Goal: Task Accomplishment & Management: Complete application form

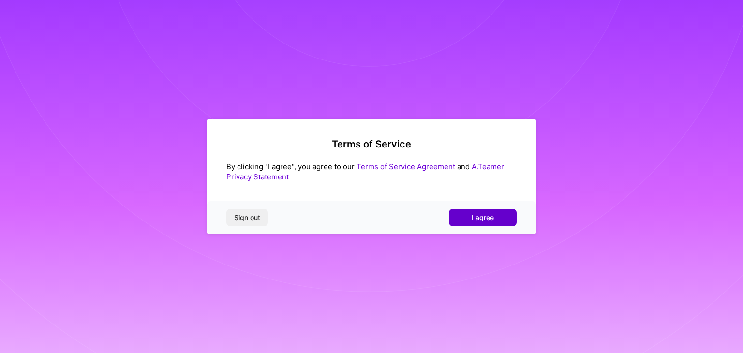
click at [468, 224] on button "I agree" at bounding box center [483, 217] width 68 height 17
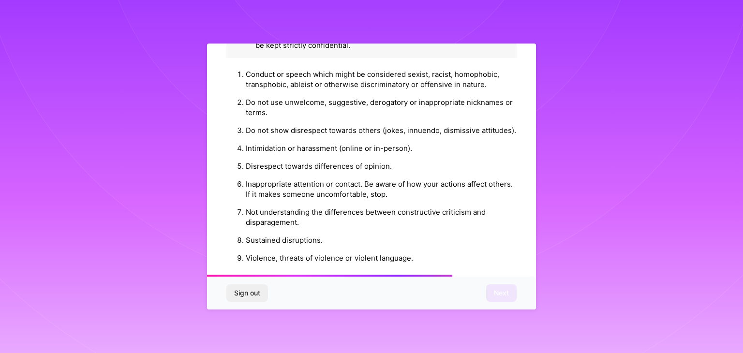
scroll to position [1105, 0]
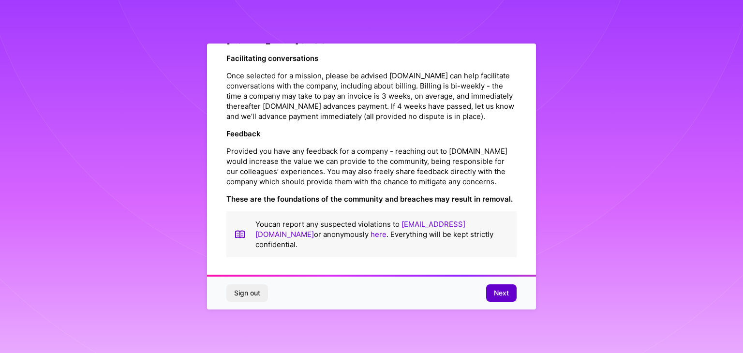
click at [501, 291] on span "Next" at bounding box center [501, 293] width 15 height 10
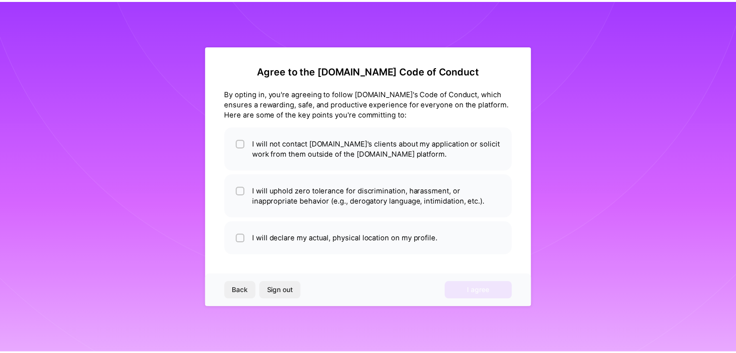
scroll to position [0, 0]
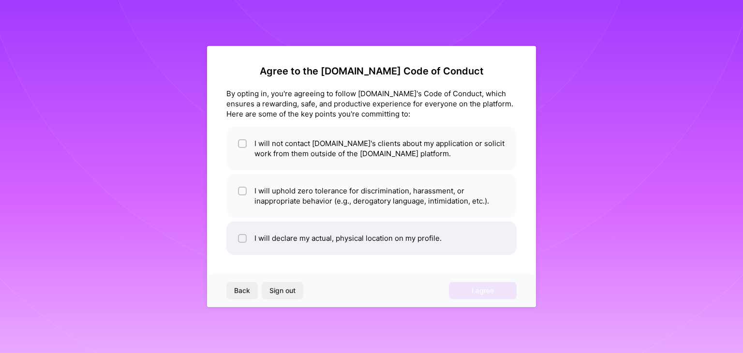
click at [443, 236] on li "I will declare my actual, physical location on my profile." at bounding box center [371, 237] width 290 height 33
checkbox input "true"
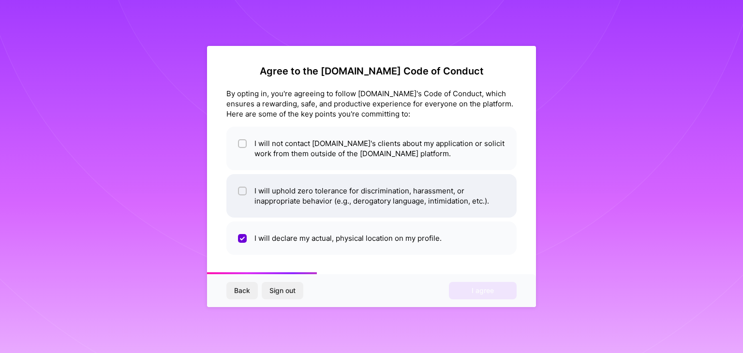
click at [431, 210] on li "I will uphold zero tolerance for discrimination, harassment, or inappropriate b…" at bounding box center [371, 196] width 290 height 44
checkbox input "false"
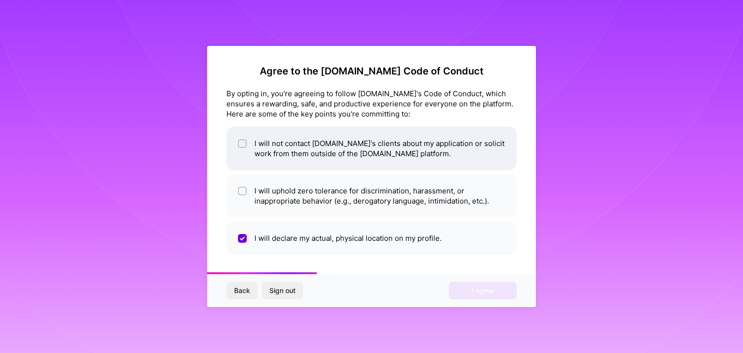
click at [429, 151] on li "I will not contact A.Team's clients about my application or solicit work from t…" at bounding box center [371, 149] width 290 height 44
checkbox input "true"
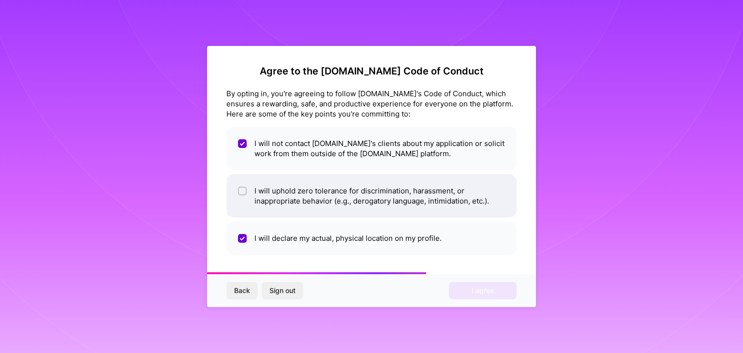
click at [447, 204] on li "I will uphold zero tolerance for discrimination, harassment, or inappropriate b…" at bounding box center [371, 196] width 290 height 44
checkbox input "true"
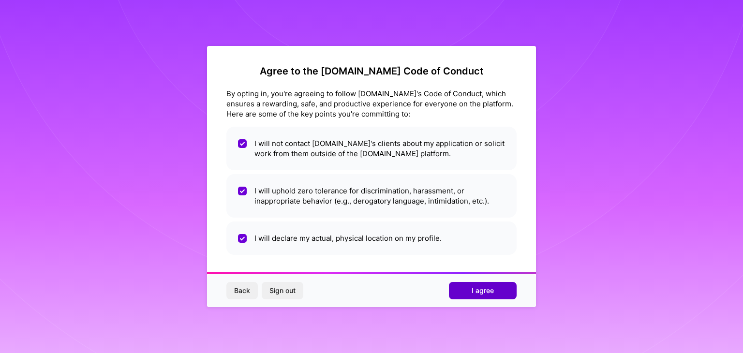
click at [478, 286] on span "I agree" at bounding box center [483, 291] width 22 height 10
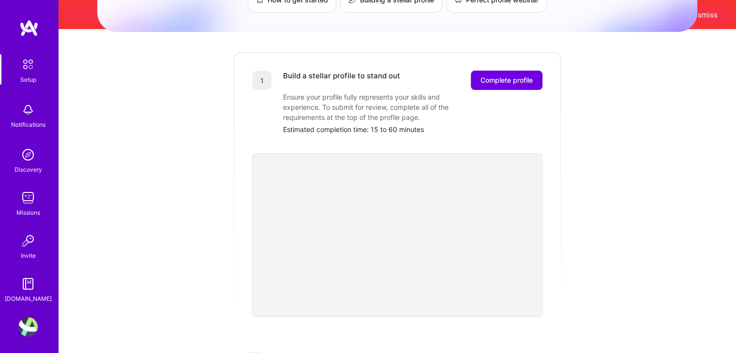
scroll to position [120, 0]
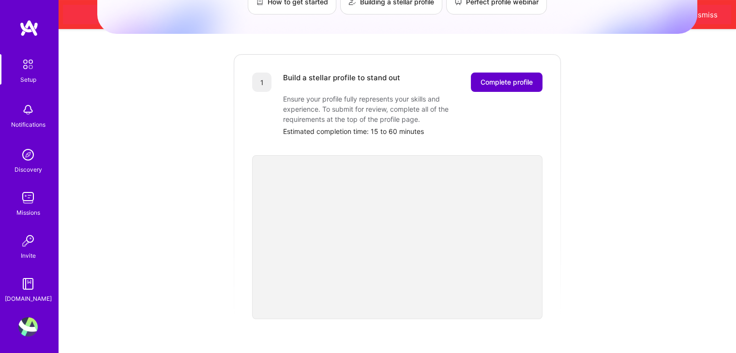
click at [501, 78] on button "Complete profile" at bounding box center [507, 82] width 72 height 19
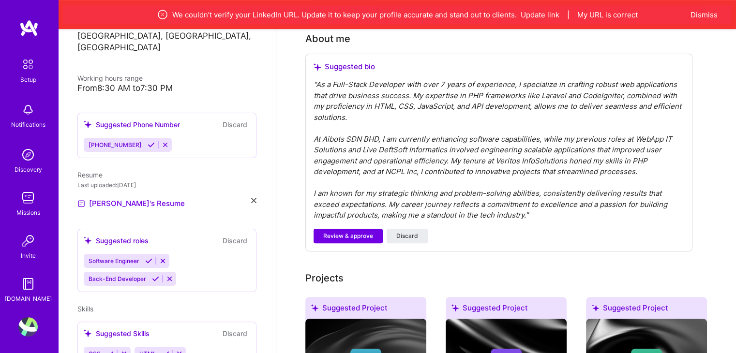
scroll to position [290, 0]
click at [357, 231] on span "Review & approve" at bounding box center [348, 235] width 50 height 9
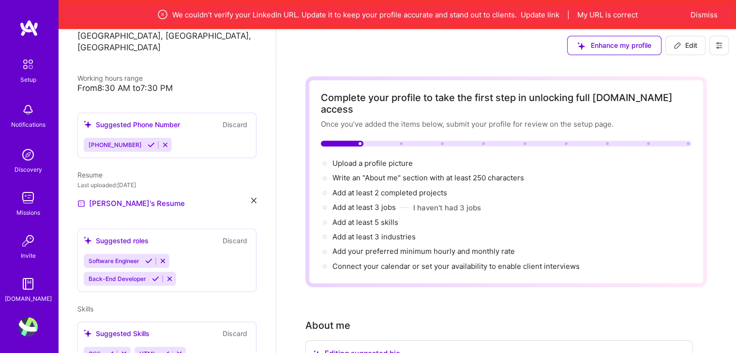
scroll to position [0, 0]
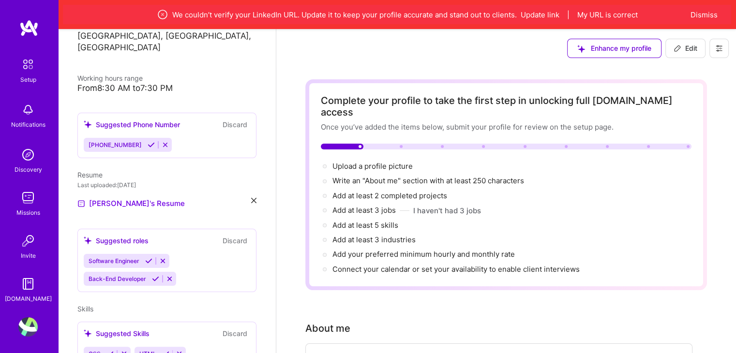
click at [165, 18] on icon at bounding box center [163, 15] width 12 height 12
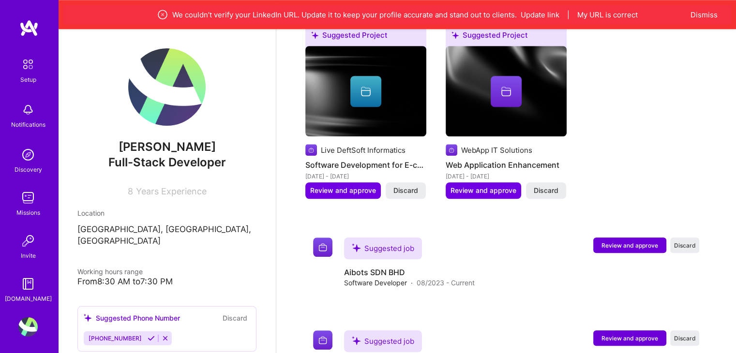
scroll to position [788, 0]
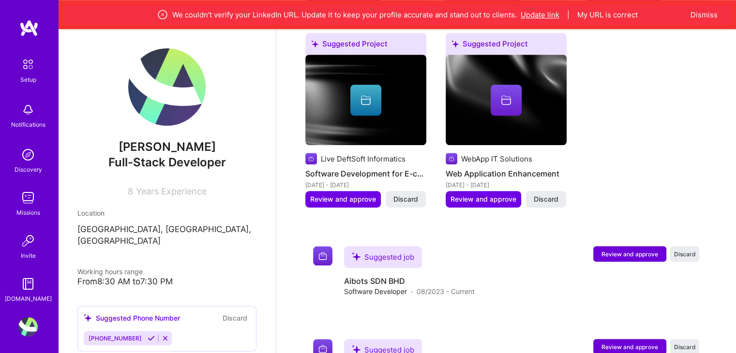
click at [546, 15] on button "Update link" at bounding box center [539, 15] width 39 height 10
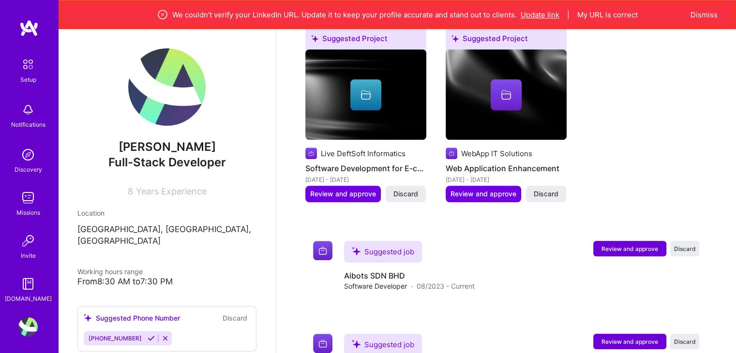
scroll to position [177, 0]
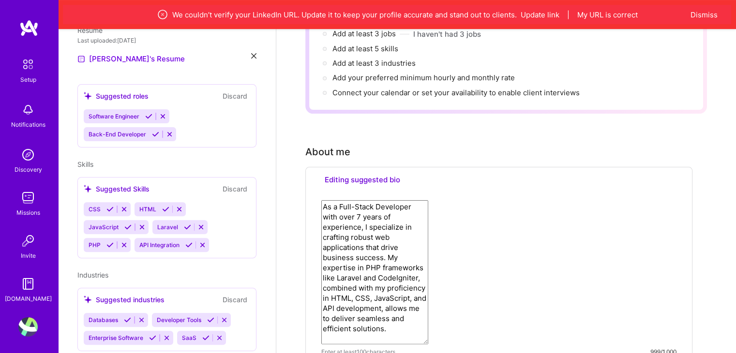
select select "US"
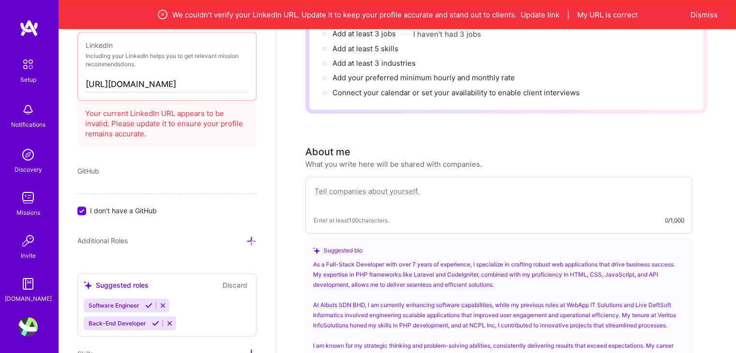
scroll to position [578, 0]
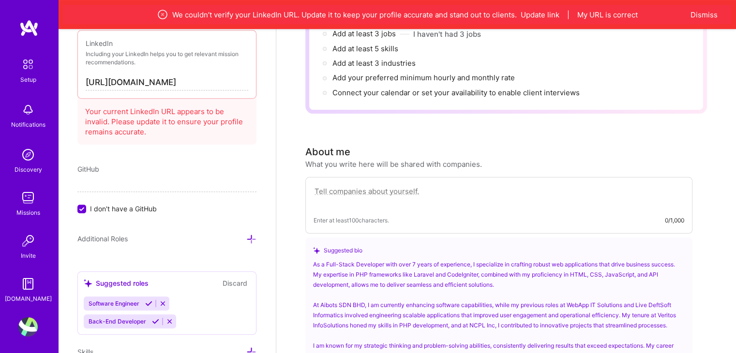
drag, startPoint x: 176, startPoint y: 84, endPoint x: 228, endPoint y: 81, distance: 51.8
click at [228, 81] on input "https://linkedin.com/in/shobha-devi" at bounding box center [167, 82] width 162 height 15
click at [228, 82] on input "https://linkedin.com/in/shobha-devi" at bounding box center [167, 82] width 162 height 15
drag, startPoint x: 229, startPoint y: 78, endPoint x: 177, endPoint y: 84, distance: 52.0
click at [177, 84] on input "https://linkedin.com/in/shobha-devi" at bounding box center [167, 82] width 162 height 15
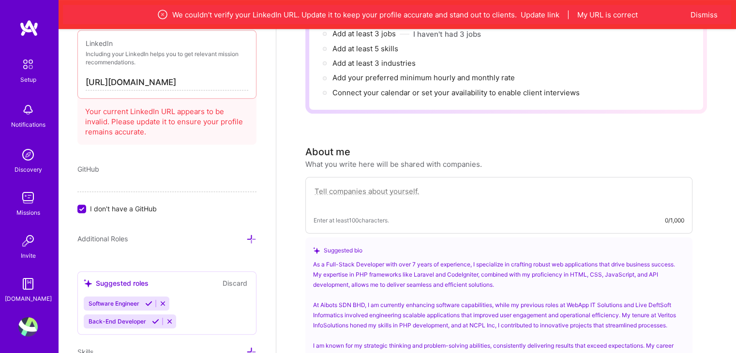
paste input "-1ba123104/"
type input "https://linkedin.com/in/shobha-devi-1ba123104/"
click at [257, 119] on div "Add photo Shobha devi Full-Stack Developer 8 Years Experience Location This is …" at bounding box center [167, 205] width 218 height 353
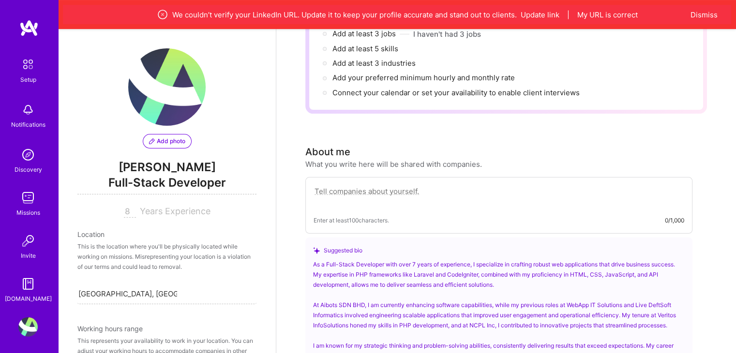
click at [152, 140] on span "Add photo" at bounding box center [167, 141] width 36 height 9
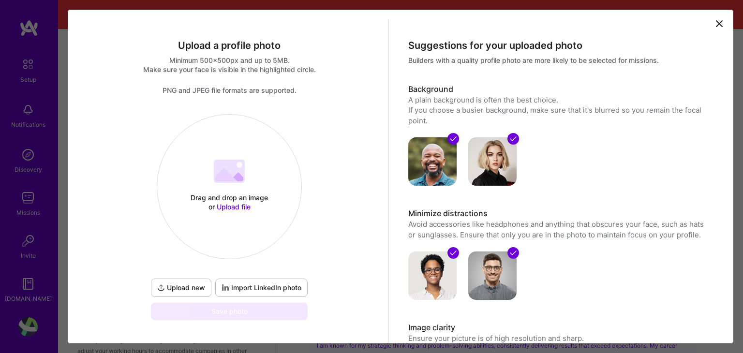
click at [229, 205] on span "Upload file" at bounding box center [234, 207] width 34 height 8
click at [716, 25] on icon at bounding box center [719, 24] width 6 height 6
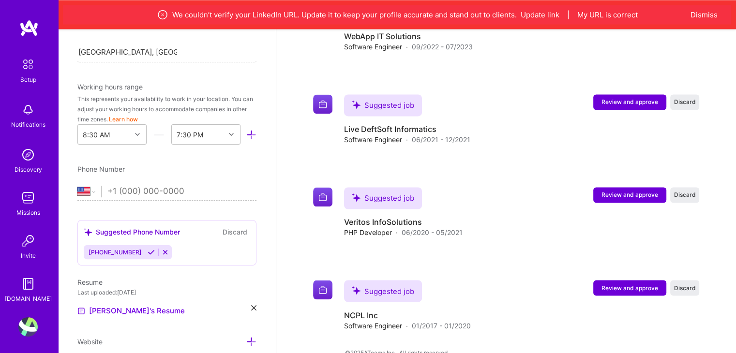
scroll to position [532, 0]
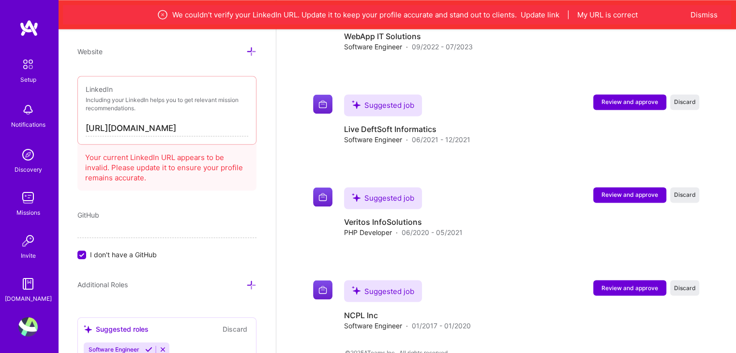
click at [246, 52] on icon at bounding box center [251, 51] width 10 height 10
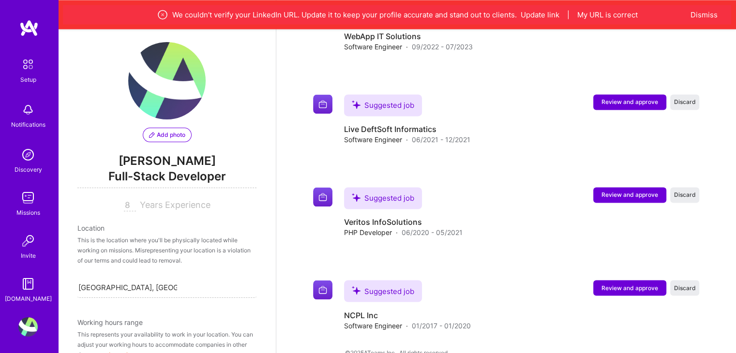
scroll to position [0, 0]
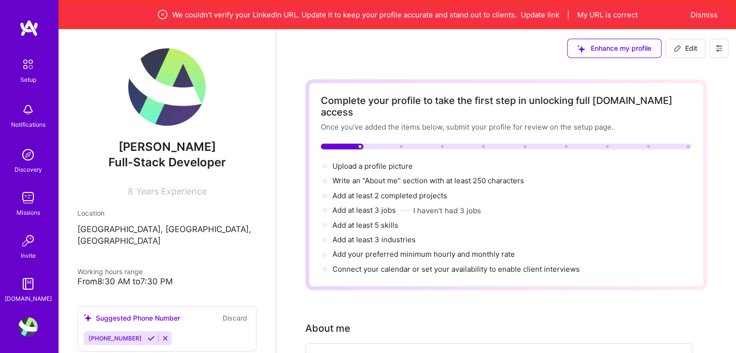
scroll to position [1099, 0]
